Goal: Information Seeking & Learning: Learn about a topic

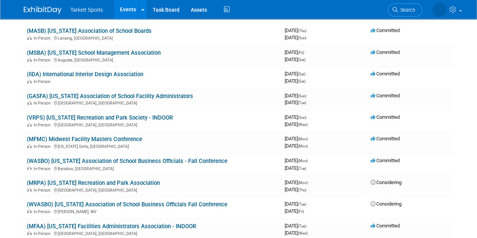
scroll to position [565, 0]
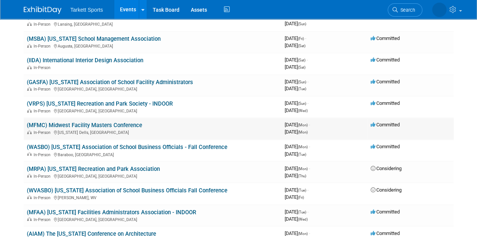
click at [118, 126] on link "(MFMC) Midwest Facility Masters Conference" at bounding box center [84, 125] width 115 height 7
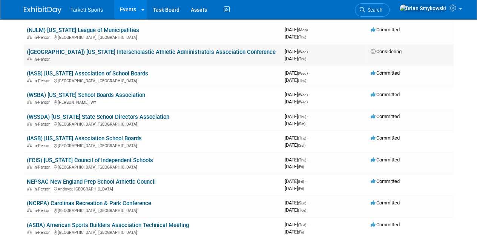
scroll to position [1018, 0]
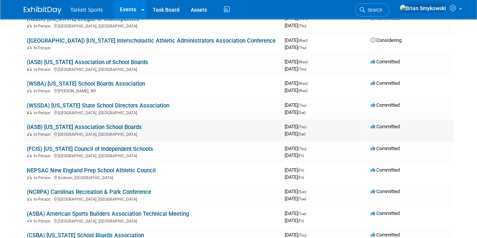
click at [89, 127] on link "(IASB) [US_STATE] Association School Boards" at bounding box center [84, 127] width 115 height 7
click at [86, 63] on link "(IASB) [US_STATE] Association of School Boards" at bounding box center [87, 62] width 121 height 7
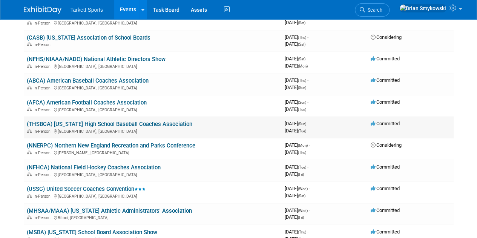
scroll to position [1319, 0]
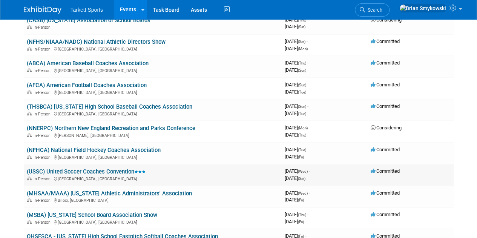
click at [118, 173] on link "(USSC) United Soccer Coaches Convention" at bounding box center [86, 171] width 119 height 7
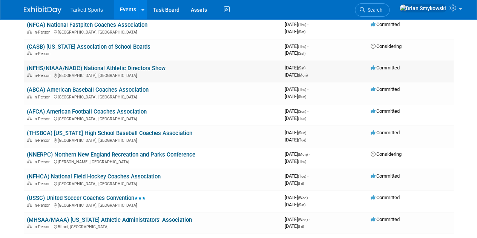
scroll to position [1281, 0]
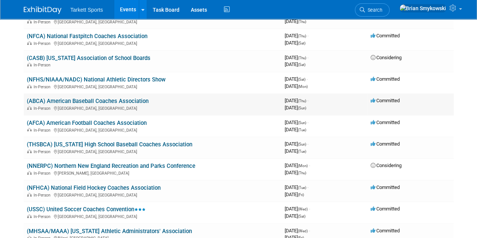
click at [107, 104] on link "(ABCA) American Baseball Coaches Association" at bounding box center [88, 101] width 122 height 7
click at [142, 80] on link "(NFHS/NIAAA/NADC) National Athletic Directors Show" at bounding box center [96, 79] width 139 height 7
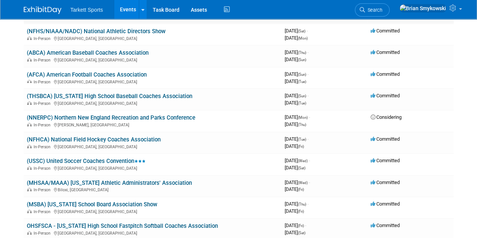
scroll to position [1244, 0]
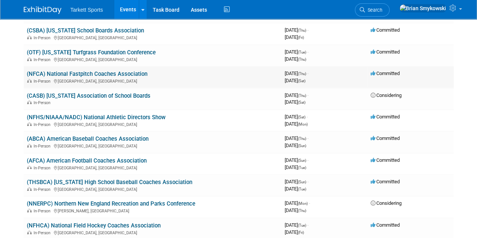
click at [96, 73] on link "(NFCA) National Fastpitch Coaches Association" at bounding box center [87, 73] width 121 height 7
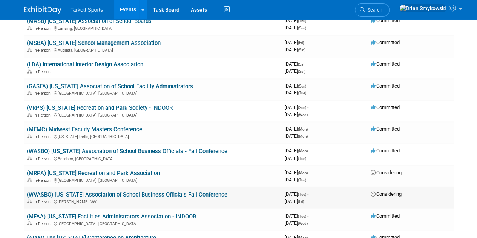
scroll to position [641, 0]
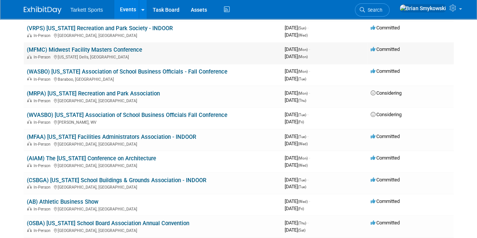
click at [92, 48] on link "(MFMC) Midwest Facility Masters Conference" at bounding box center [84, 49] width 115 height 7
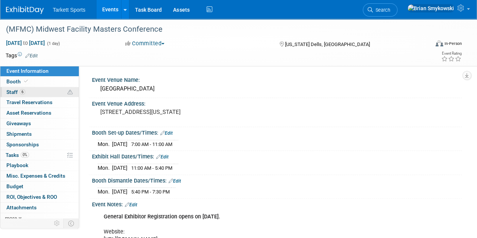
click at [12, 94] on span "Staff 6" at bounding box center [15, 92] width 19 height 6
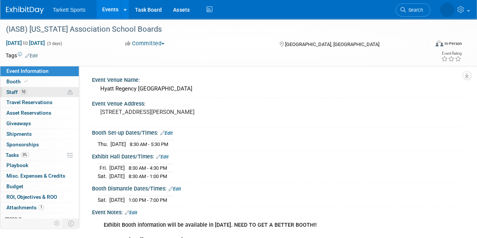
click at [39, 91] on link "10 Staff 10" at bounding box center [39, 92] width 78 height 10
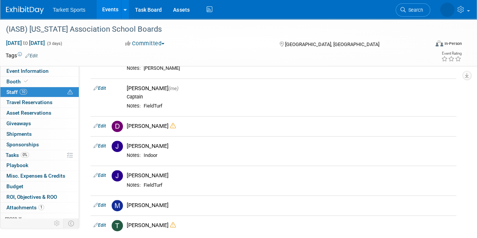
scroll to position [151, 0]
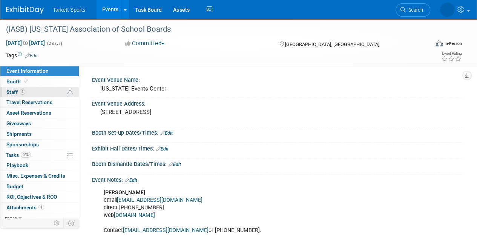
click at [36, 93] on link "4 Staff 4" at bounding box center [39, 92] width 78 height 10
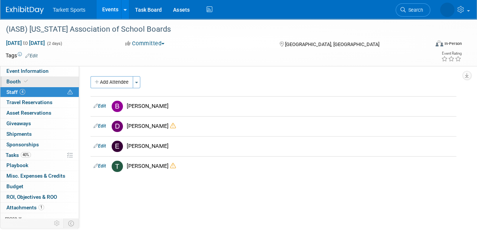
click at [43, 84] on link "Booth" at bounding box center [39, 82] width 78 height 10
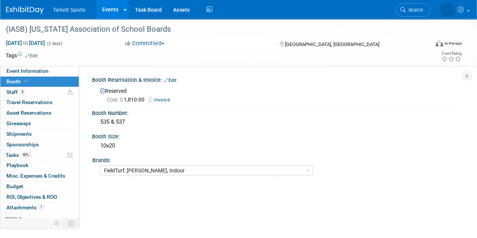
click at [46, 77] on link "Booth" at bounding box center [39, 82] width 78 height 10
select select "FieldTurf, [PERSON_NAME], Indoor"
click at [48, 73] on link "Event Information" at bounding box center [39, 71] width 78 height 10
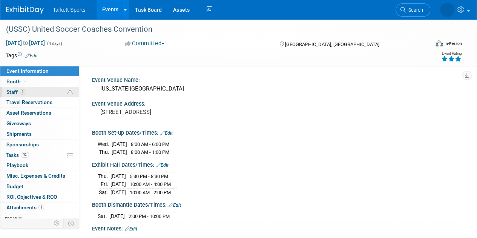
click at [31, 90] on link "4 Staff 4" at bounding box center [39, 92] width 78 height 10
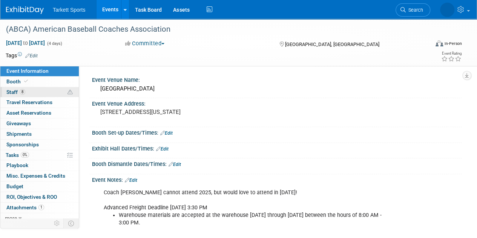
click at [51, 93] on link "8 Staff 8" at bounding box center [39, 92] width 78 height 10
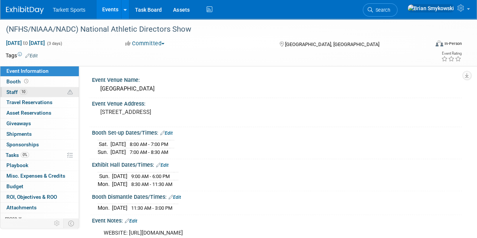
click at [39, 92] on link "10 Staff 10" at bounding box center [39, 92] width 78 height 10
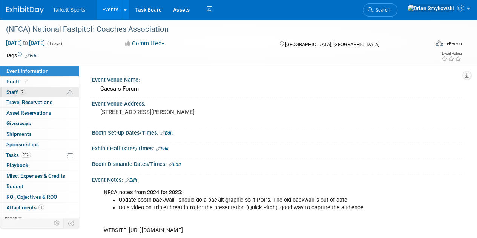
click at [40, 92] on link "7 Staff 7" at bounding box center [39, 92] width 78 height 10
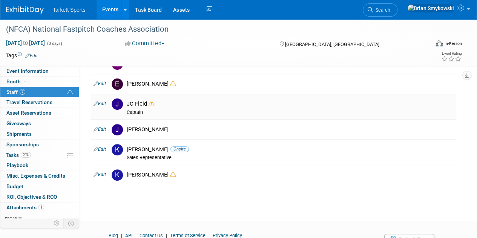
scroll to position [75, 0]
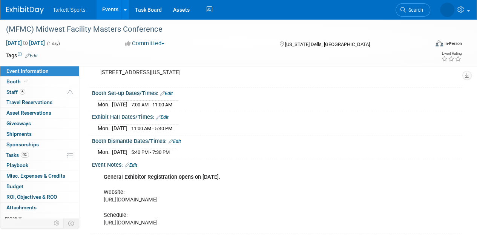
scroll to position [75, 0]
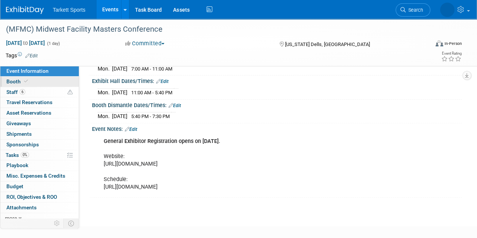
click at [30, 80] on link "Booth" at bounding box center [39, 82] width 78 height 10
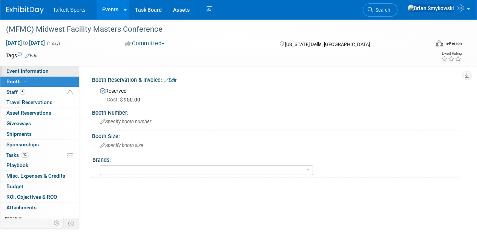
click at [37, 74] on link "Event Information" at bounding box center [39, 71] width 78 height 10
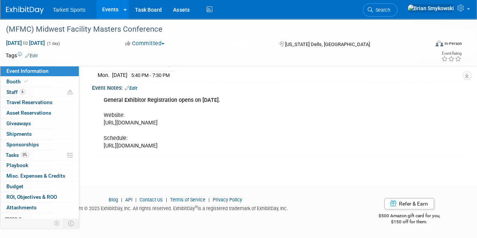
scroll to position [129, 0]
drag, startPoint x: 280, startPoint y: 152, endPoint x: 103, endPoint y: 140, distance: 177.2
click at [103, 140] on div "General Exhibitor Registration opens on July 11. Website: https://wasbo.com/WAS…" at bounding box center [243, 123] width 290 height 61
drag, startPoint x: 139, startPoint y: 115, endPoint x: 100, endPoint y: 108, distance: 39.8
click at [100, 108] on div "General Exhibitor Registration opens on July 11. Website: https://wasbo.com/WAS…" at bounding box center [243, 123] width 290 height 61
